Goal: Information Seeking & Learning: Check status

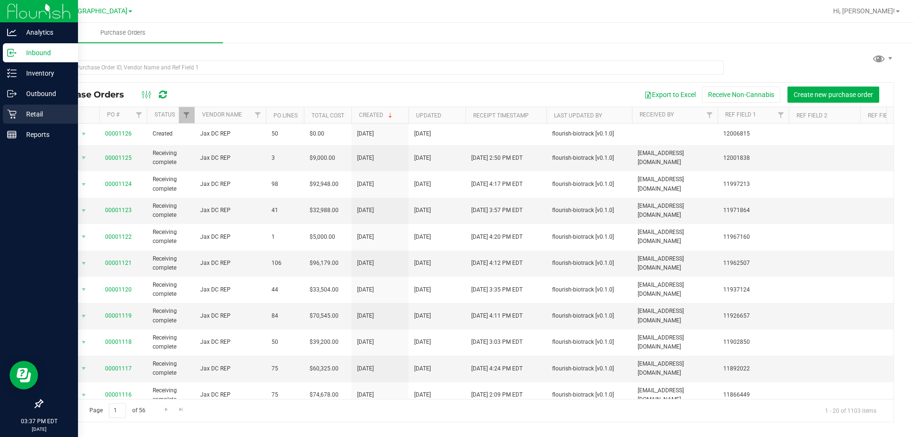
click at [31, 111] on p "Retail" at bounding box center [45, 113] width 57 height 11
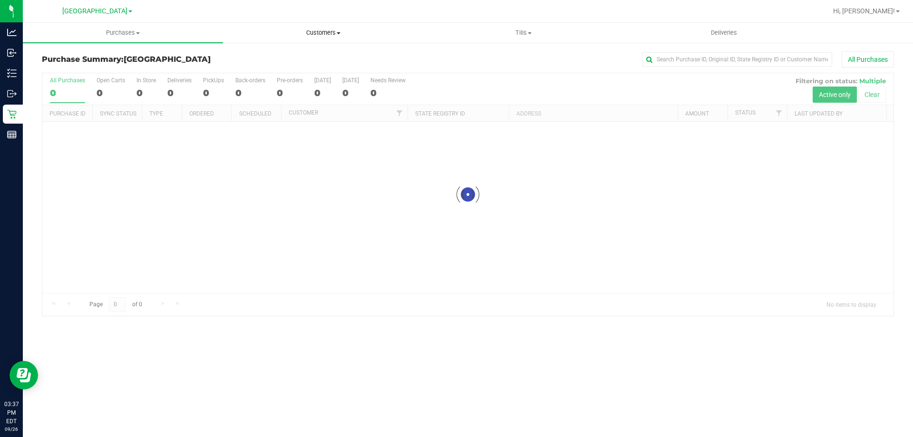
click at [332, 33] on span "Customers" at bounding box center [323, 33] width 199 height 9
click at [265, 56] on span "All customers" at bounding box center [257, 57] width 68 height 8
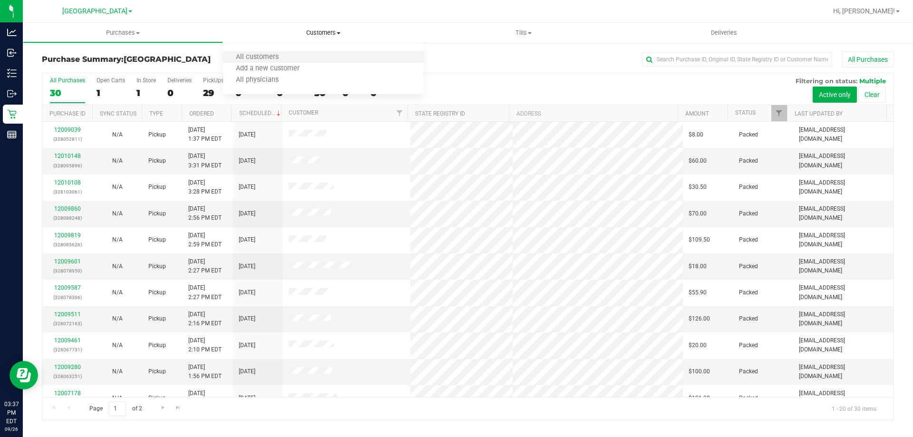
click at [274, 62] on li "All customers" at bounding box center [323, 57] width 200 height 11
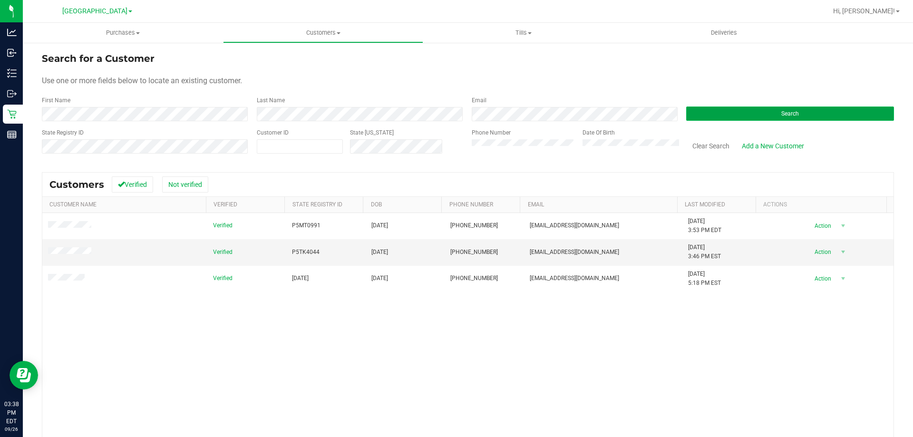
click at [704, 115] on button "Search" at bounding box center [790, 114] width 208 height 14
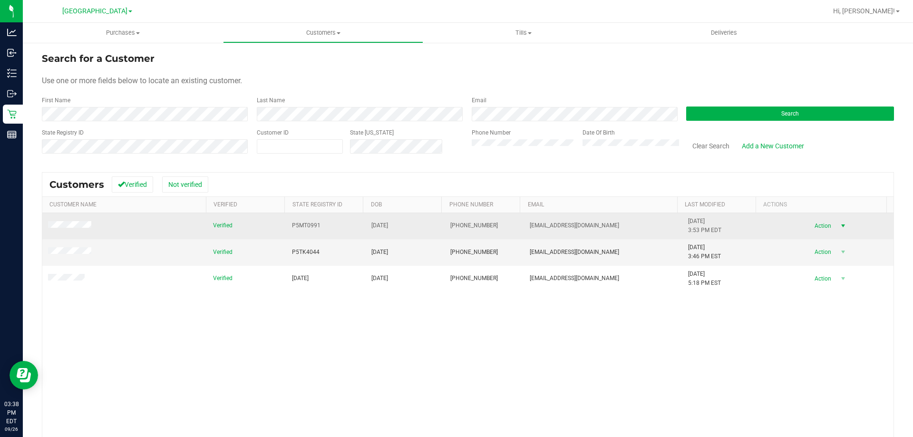
click at [819, 225] on span "Action" at bounding box center [821, 225] width 31 height 13
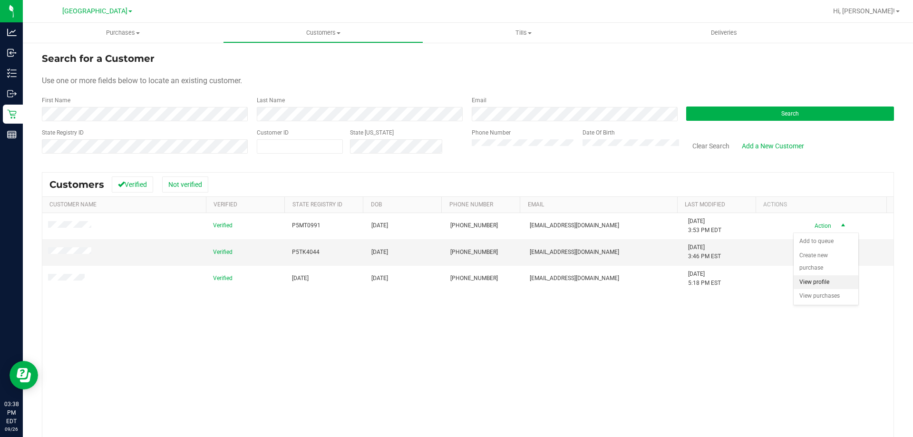
click at [827, 284] on li "View profile" at bounding box center [826, 282] width 65 height 14
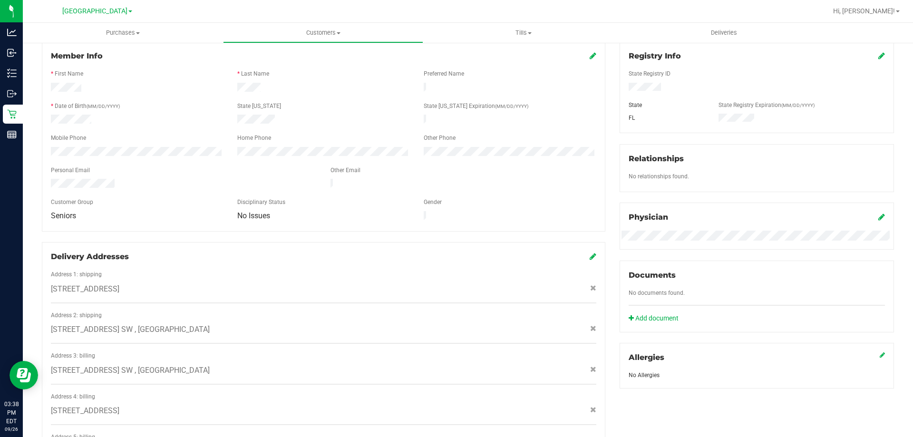
scroll to position [48, 0]
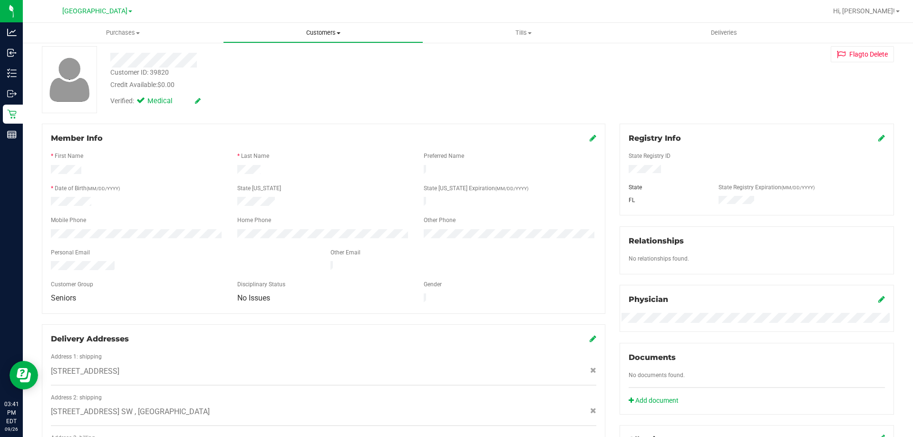
click at [316, 31] on span "Customers" at bounding box center [323, 33] width 199 height 9
click at [275, 53] on span "All customers" at bounding box center [257, 57] width 68 height 8
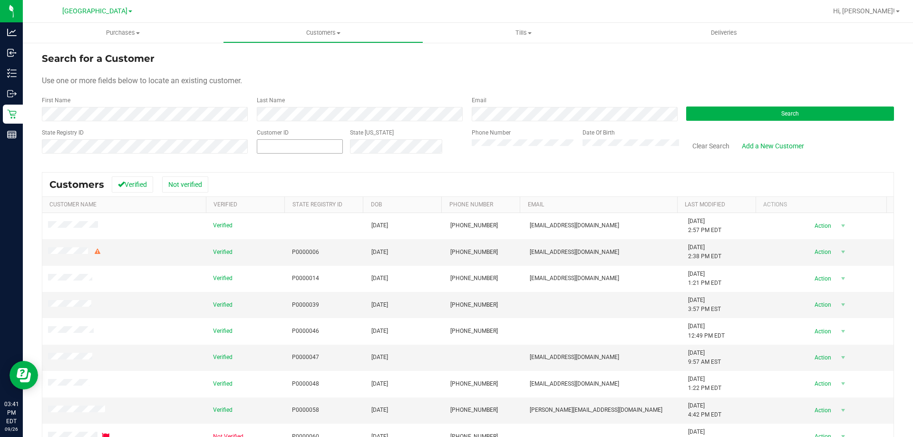
click at [267, 148] on span at bounding box center [300, 146] width 86 height 14
paste input "339820"
type input "339820"
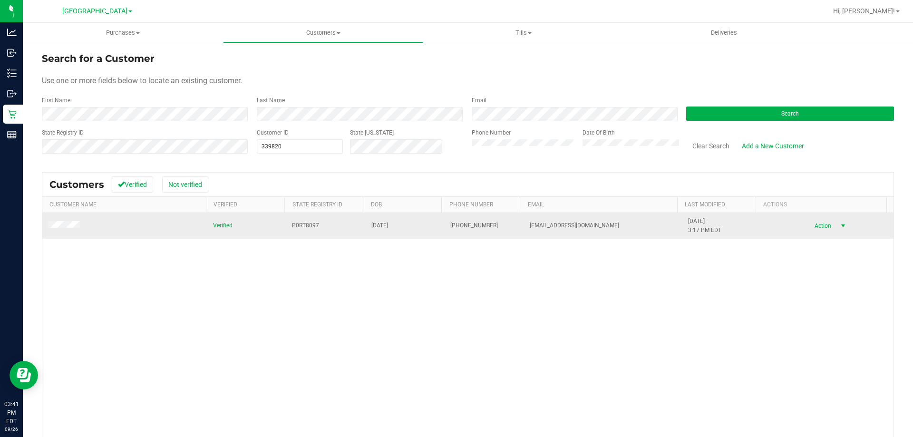
click at [819, 225] on span "Action" at bounding box center [821, 225] width 31 height 13
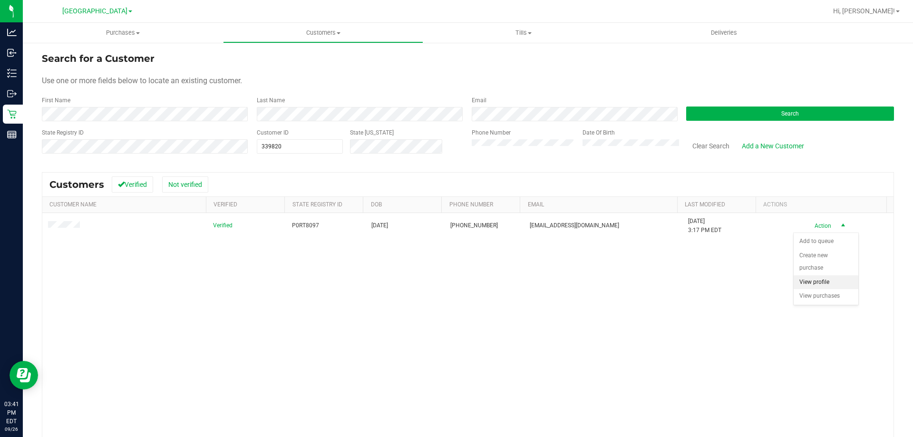
click at [825, 281] on li "View profile" at bounding box center [826, 282] width 65 height 14
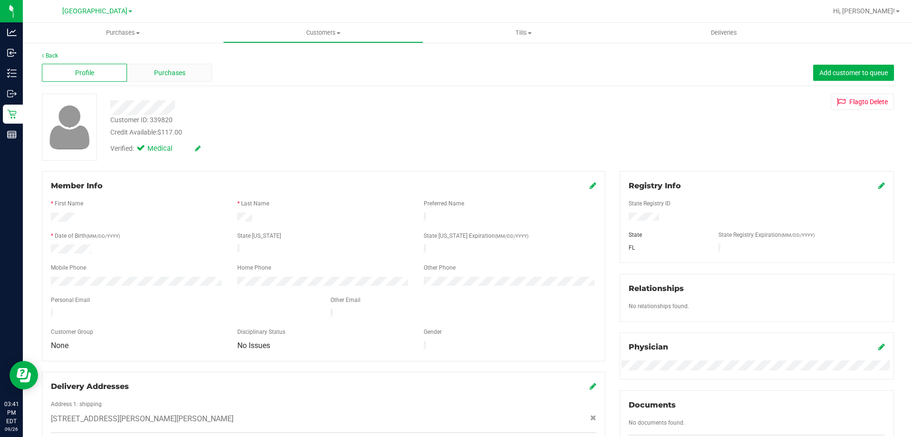
click at [175, 78] on div "Purchases" at bounding box center [169, 73] width 85 height 18
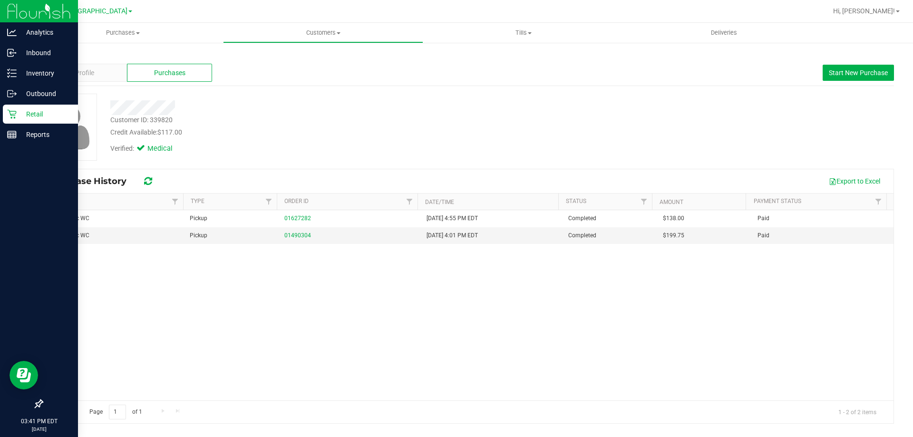
click at [34, 113] on p "Retail" at bounding box center [45, 113] width 57 height 11
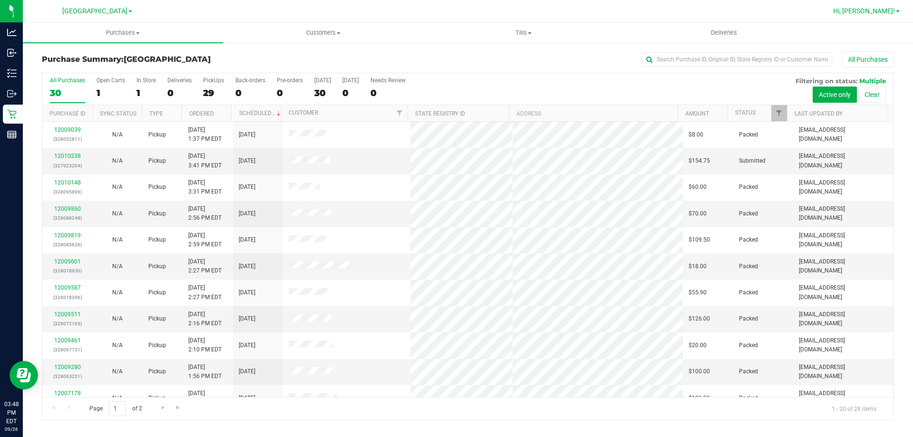
click at [873, 12] on span "Hi, [PERSON_NAME]!" at bounding box center [864, 11] width 62 height 8
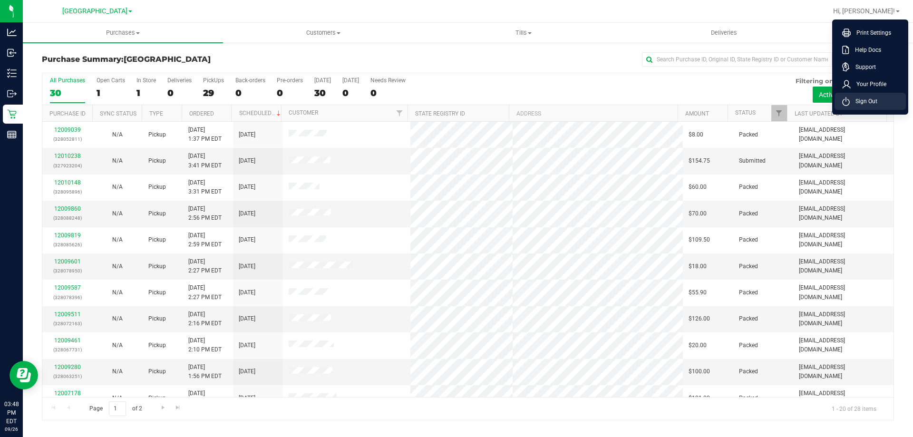
click at [882, 103] on li "Sign Out" at bounding box center [870, 101] width 71 height 17
